Goal: Information Seeking & Learning: Find specific fact

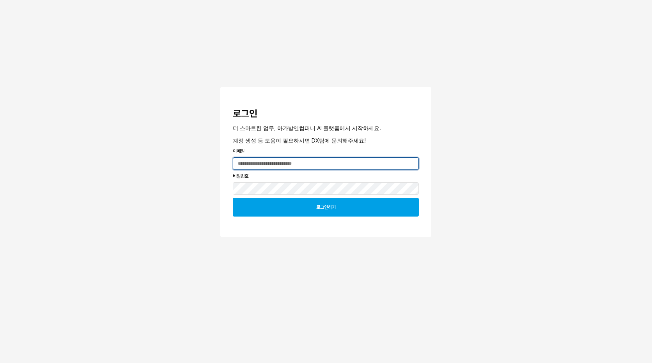
type input "**********"
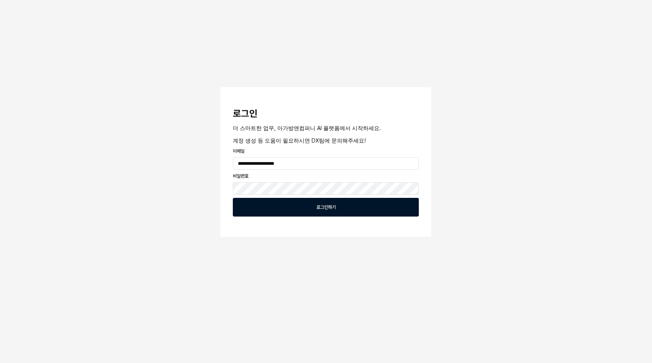
click at [282, 202] on div "로그인하기" at bounding box center [325, 207] width 179 height 18
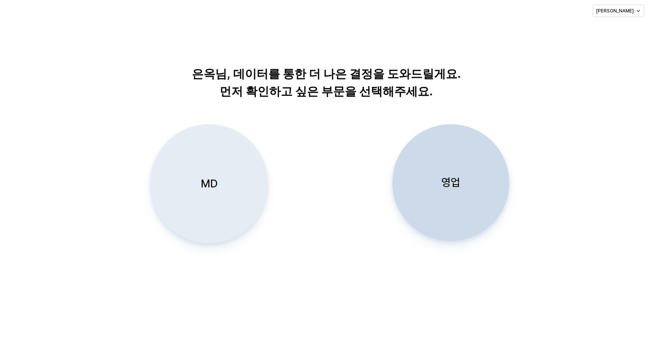
click at [252, 201] on div "MD" at bounding box center [209, 184] width 110 height 119
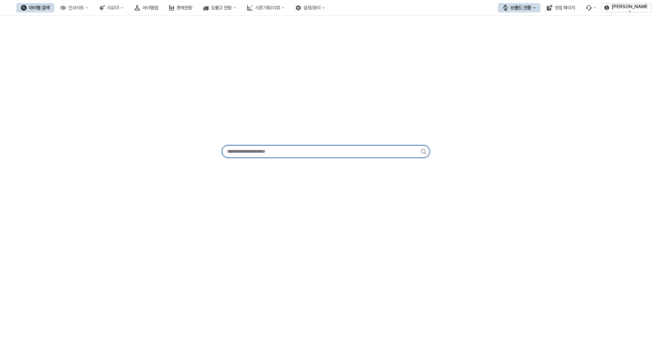
click at [299, 153] on input "앱 프레임" at bounding box center [321, 152] width 198 height 12
type input "*"
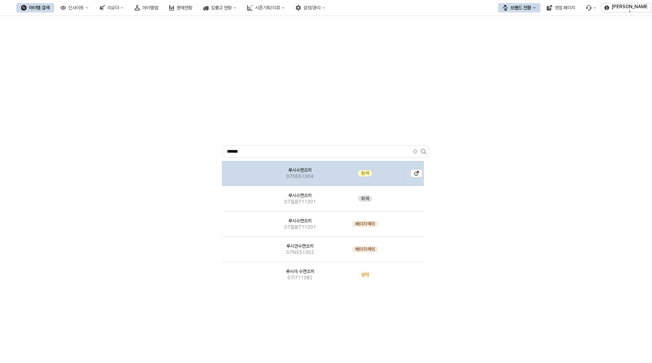
click at [298, 181] on div "루시수면조끼 07S551304" at bounding box center [300, 173] width 76 height 25
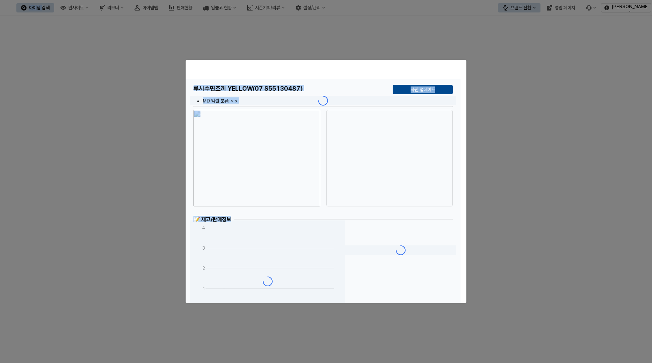
drag, startPoint x: 298, startPoint y: 181, endPoint x: 304, endPoint y: 102, distance: 79.0
click at [304, 102] on div "루시수면조끼 YELLOW(07 S55130487) 사진 업데이트 MD 엑셀 분류: > > ERP 분류: > > 📝 재고/판매정보 0 2 4 6…" at bounding box center [323, 336] width 275 height 515
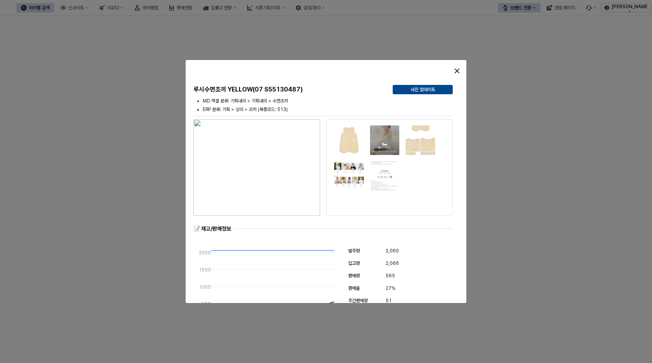
click at [266, 90] on h5 "루시수면조끼 YELLOW(07 S55130487)" at bounding box center [289, 90] width 193 height 8
drag, startPoint x: 256, startPoint y: 90, endPoint x: 303, endPoint y: 90, distance: 47.2
click at [303, 90] on h5 "루시수면조끼 YELLOW(07 S55130487)" at bounding box center [289, 90] width 193 height 8
copy h5 "07 S55130487)"
click at [458, 70] on icon "닫다" at bounding box center [457, 71] width 5 height 5
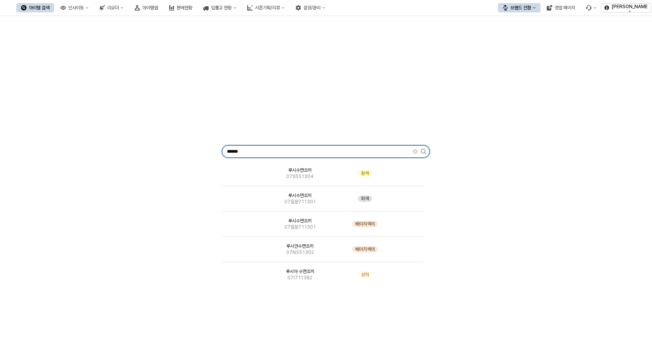
drag, startPoint x: 308, startPoint y: 148, endPoint x: 19, endPoint y: 132, distance: 289.7
click at [52, 137] on div "****** 루시수면조끼 07S551304 황색 루시수면조끼 07질문711301 회색 루시수면조끼 07질문711301 베이지색의 루시안수면조끼…" at bounding box center [326, 150] width 643 height 262
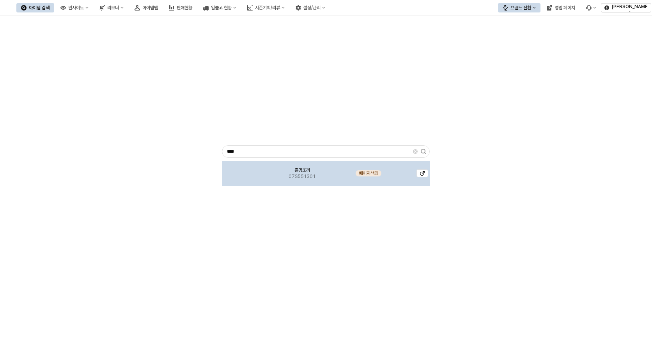
click at [317, 170] on div "홀밍조끼 07S551301" at bounding box center [302, 173] width 78 height 25
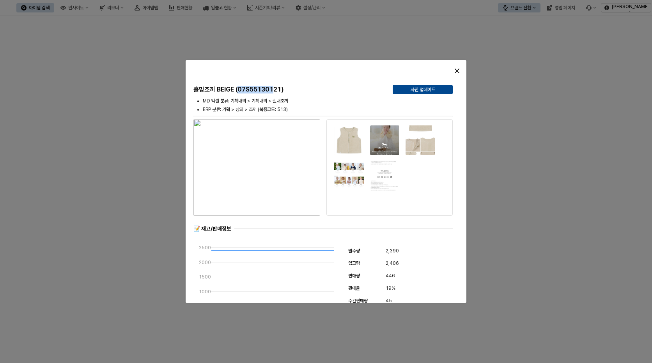
drag, startPoint x: 273, startPoint y: 91, endPoint x: 238, endPoint y: 89, distance: 35.5
click at [238, 89] on h5 "홀밍조끼 BEIGE (07S55130121)" at bounding box center [289, 90] width 193 height 8
copy h5 "07S551301"
click at [456, 72] on icon "닫다" at bounding box center [457, 71] width 5 height 5
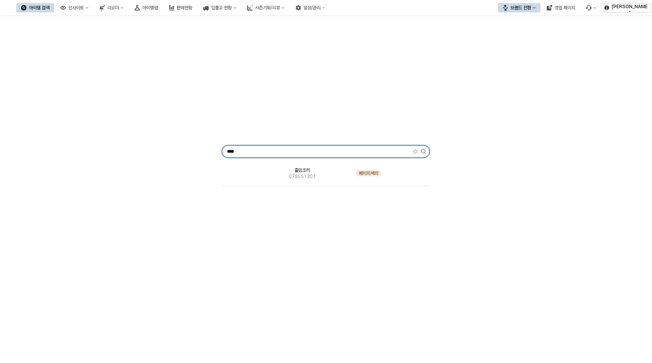
drag, startPoint x: 286, startPoint y: 153, endPoint x: 54, endPoint y: 126, distance: 233.5
click at [159, 143] on div "**** 홀밍조끼 07S551301 베이지색의" at bounding box center [326, 150] width 643 height 262
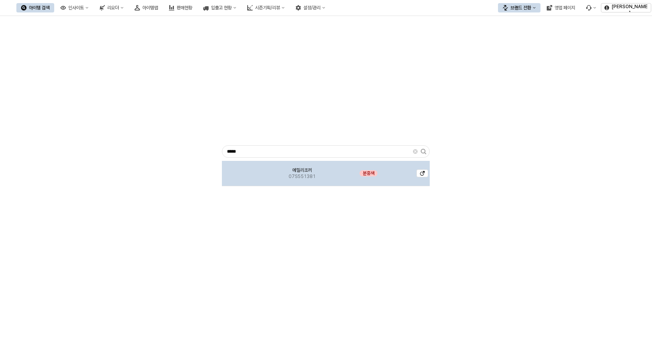
click at [303, 181] on div "에밀리조끼 07S551381" at bounding box center [302, 173] width 78 height 25
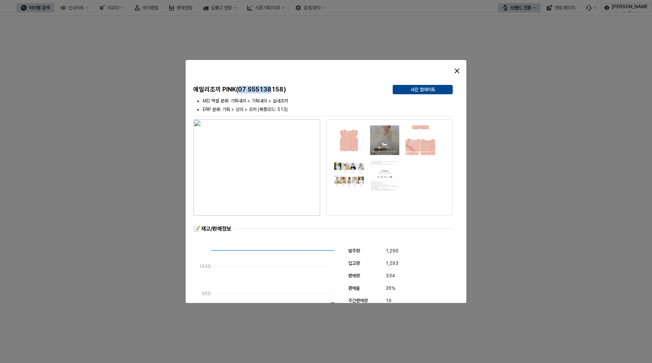
drag, startPoint x: 239, startPoint y: 90, endPoint x: 271, endPoint y: 90, distance: 32.0
click at [271, 90] on h5 "에밀리조끼 PINK(07 S55138158)" at bounding box center [289, 90] width 193 height 8
copy h5 "07 S55138"
click at [459, 70] on icon "닫다" at bounding box center [457, 71] width 5 height 5
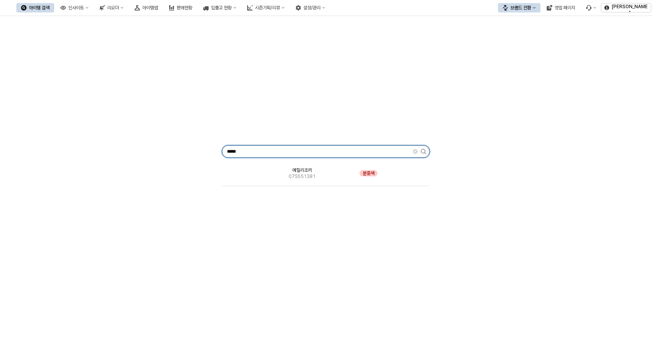
drag, startPoint x: 336, startPoint y: 151, endPoint x: 20, endPoint y: 108, distance: 319.1
click at [212, 141] on div "***** 에밀리조끼 07S551381 분홍색" at bounding box center [326, 150] width 643 height 262
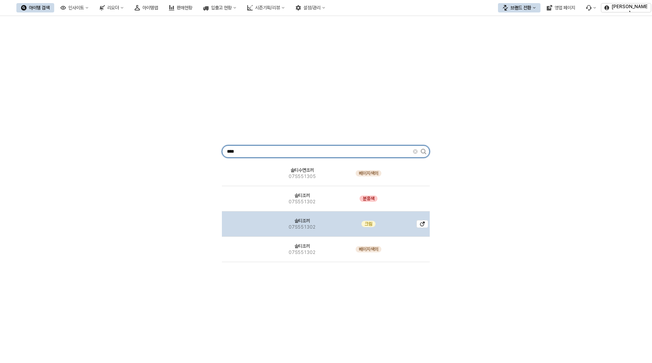
type input "****"
click at [297, 223] on span "솔티조끼" at bounding box center [302, 221] width 16 height 6
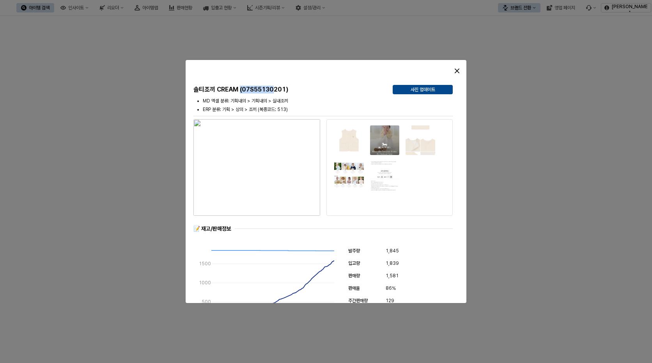
drag, startPoint x: 241, startPoint y: 89, endPoint x: 276, endPoint y: 90, distance: 34.7
click at [276, 90] on h5 "솔티조끼 CREAM (07S55130201)" at bounding box center [289, 90] width 193 height 8
copy h5 "(07S55130"
